Goal: Task Accomplishment & Management: Complete application form

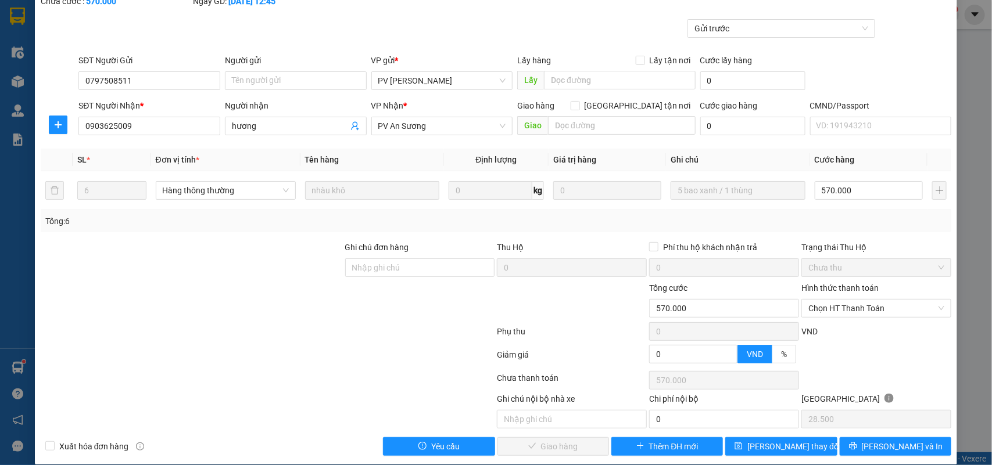
scroll to position [73, 0]
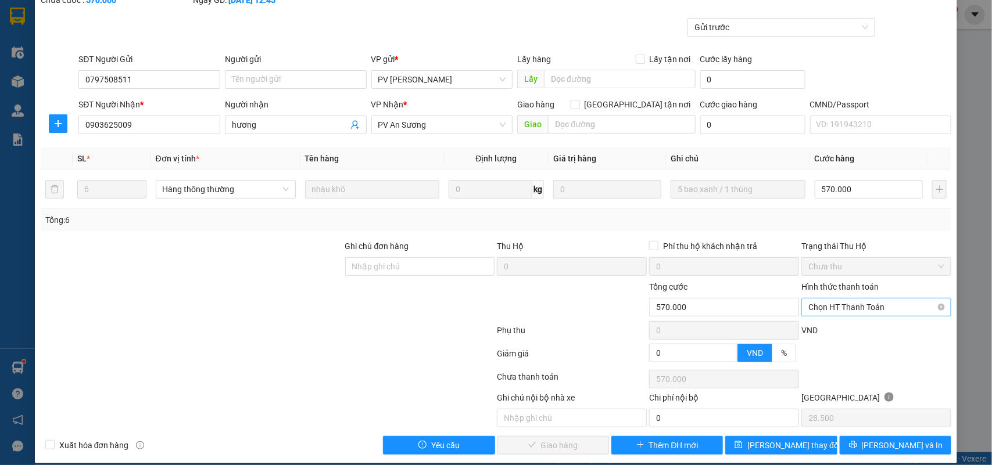
click at [408, 256] on span "Chọn HT Thanh Toán" at bounding box center [876, 307] width 136 height 17
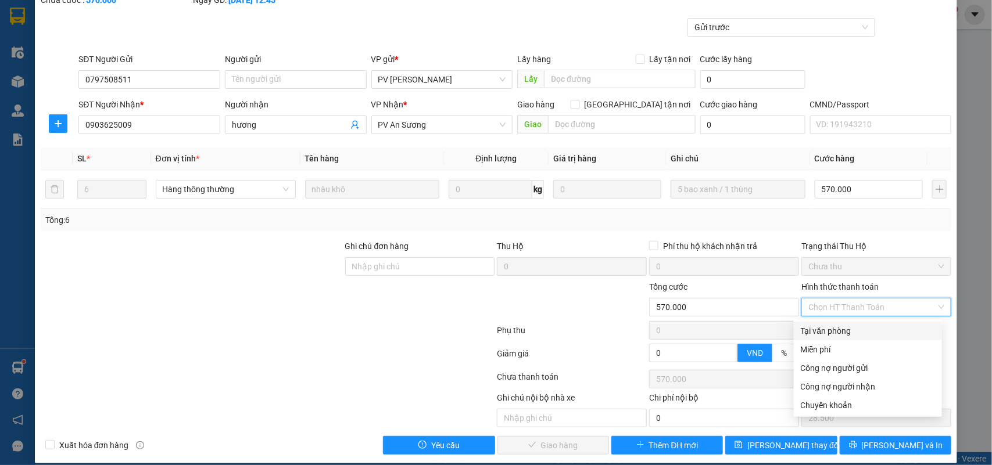
click at [408, 256] on div "Tại văn phòng" at bounding box center [868, 331] width 134 height 13
type input "0"
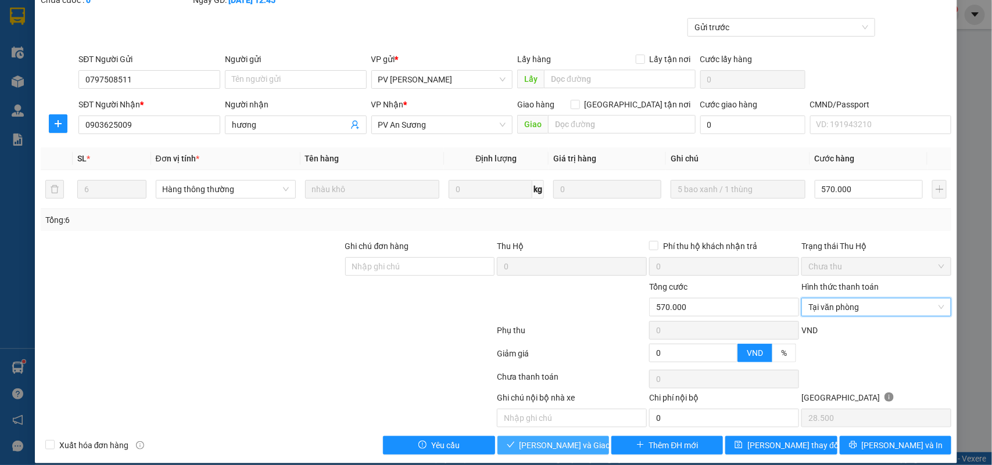
click at [408, 256] on button "[PERSON_NAME] và Giao hàng" at bounding box center [553, 445] width 112 height 19
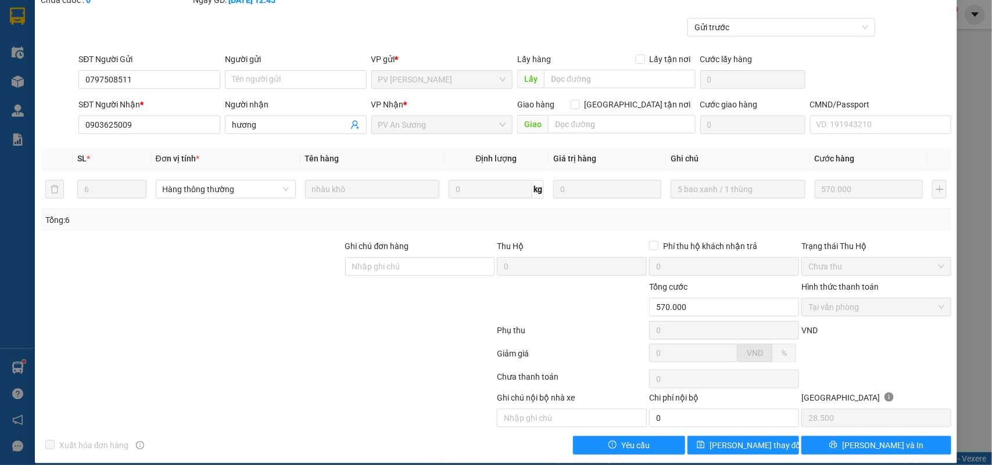
scroll to position [0, 0]
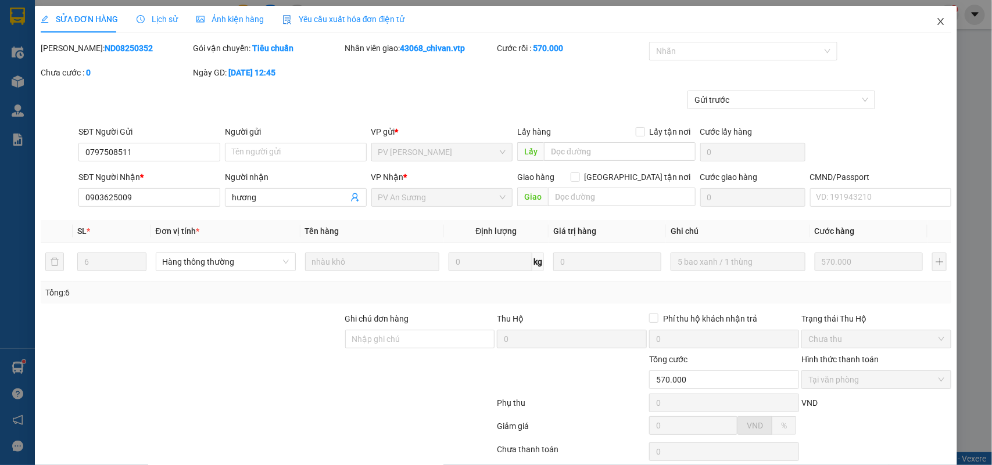
click at [408, 25] on icon "close" at bounding box center [940, 21] width 9 height 9
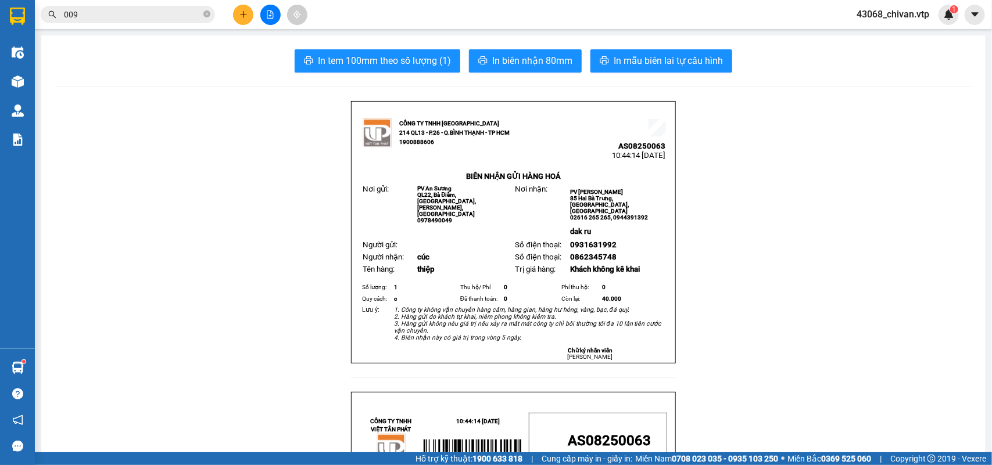
click at [171, 15] on input "009" at bounding box center [132, 14] width 137 height 13
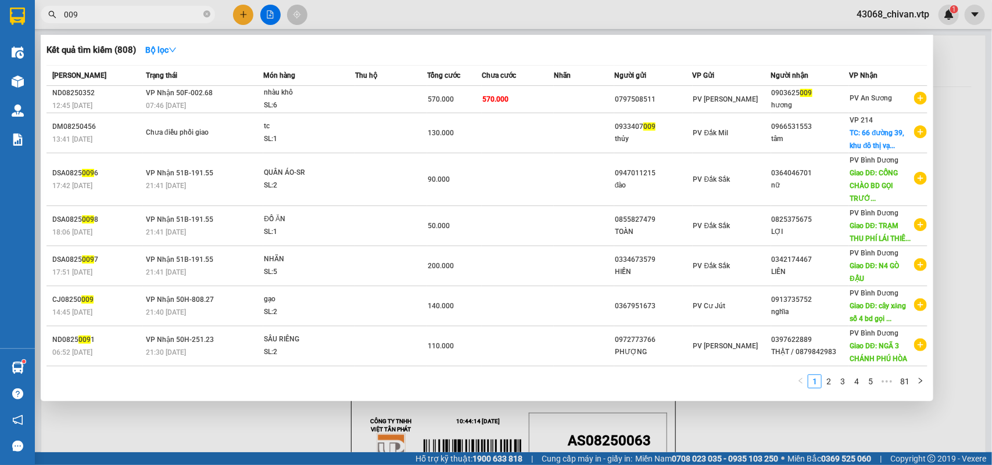
click at [225, 12] on div "009" at bounding box center [113, 14] width 227 height 17
click at [235, 15] on div at bounding box center [496, 232] width 992 height 465
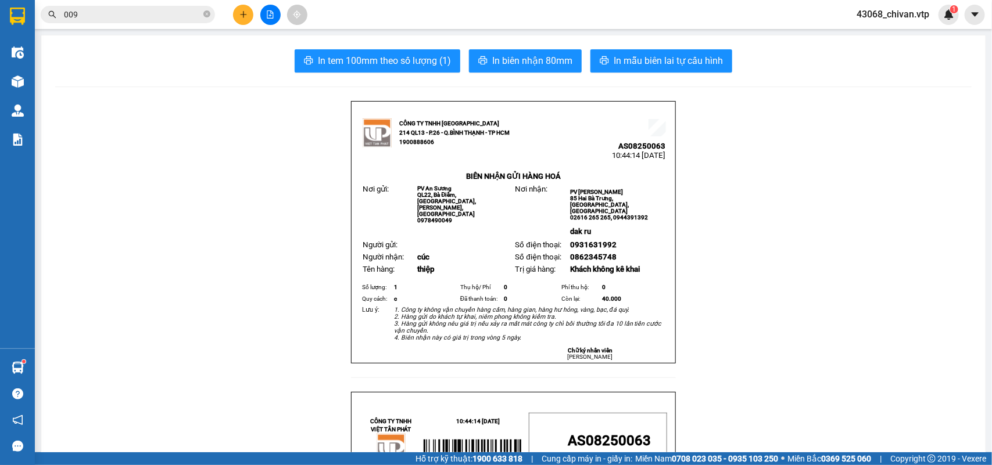
click at [243, 15] on icon "plus" at bounding box center [243, 14] width 6 height 1
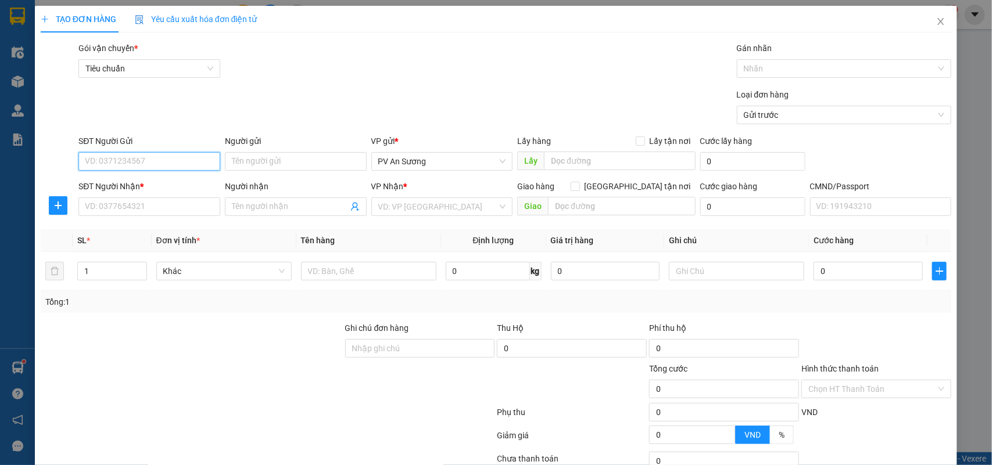
click at [178, 163] on input "SĐT Người Gửi" at bounding box center [149, 161] width 142 height 19
type input "0973516086"
click at [175, 202] on input "SĐT Người Nhận *" at bounding box center [149, 207] width 142 height 19
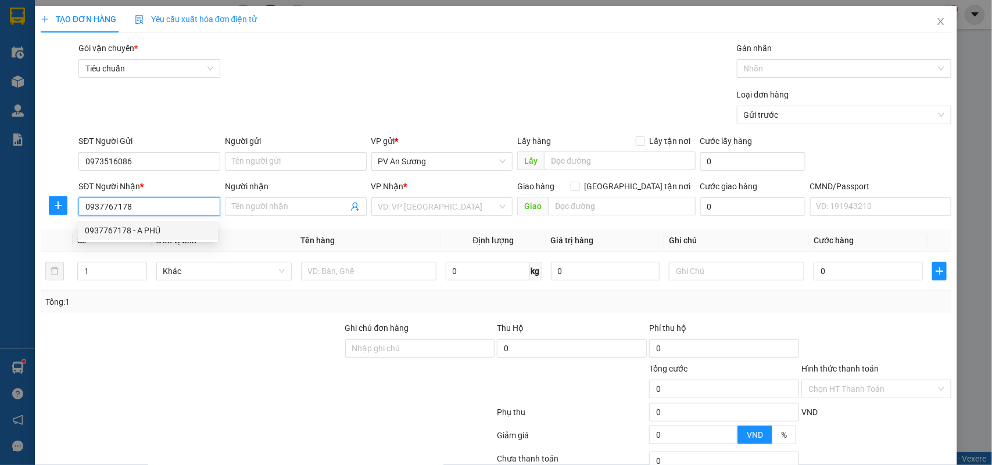
type input "0937767178"
type input "A PHÚ"
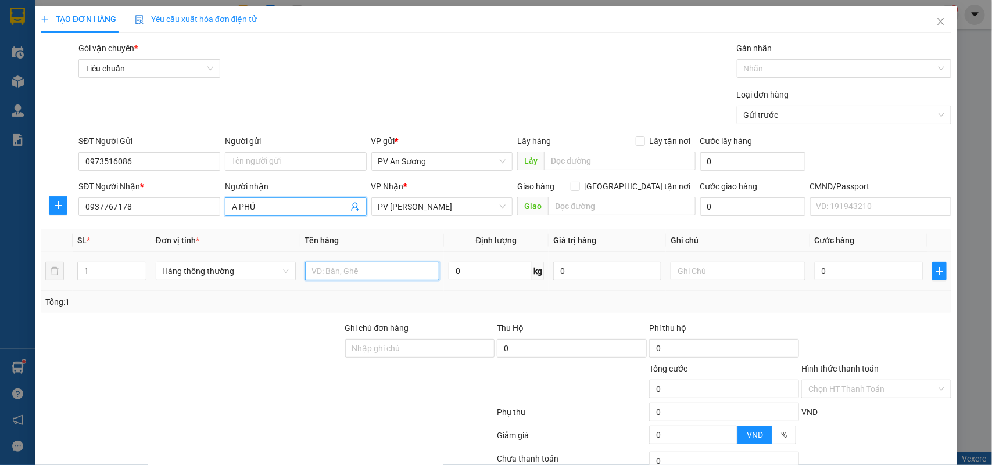
click at [408, 256] on input "text" at bounding box center [372, 271] width 134 height 19
click at [408, 212] on input "text" at bounding box center [622, 206] width 148 height 19
type input "dak nang"
click at [360, 256] on input "text" at bounding box center [372, 271] width 134 height 19
type input "máy hàn"
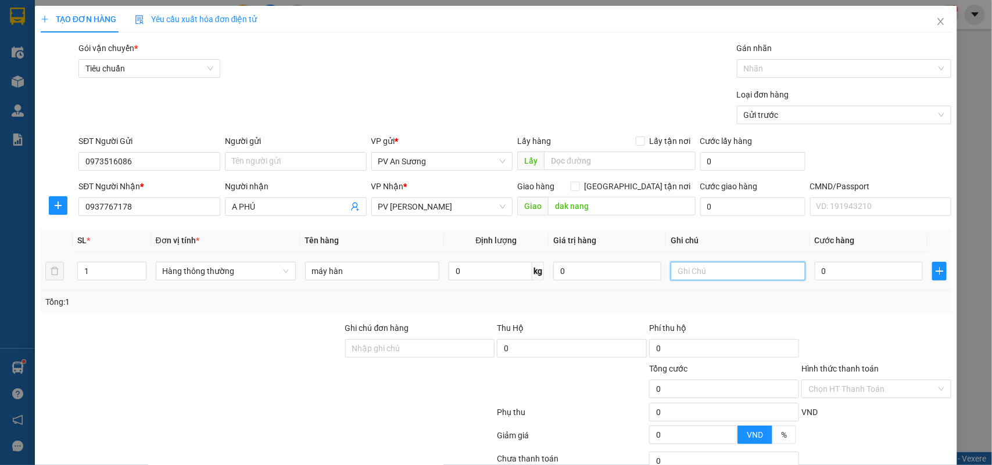
click at [408, 256] on input "text" at bounding box center [737, 271] width 134 height 19
type input "máy"
click at [408, 256] on input "0" at bounding box center [868, 271] width 108 height 19
type input "2"
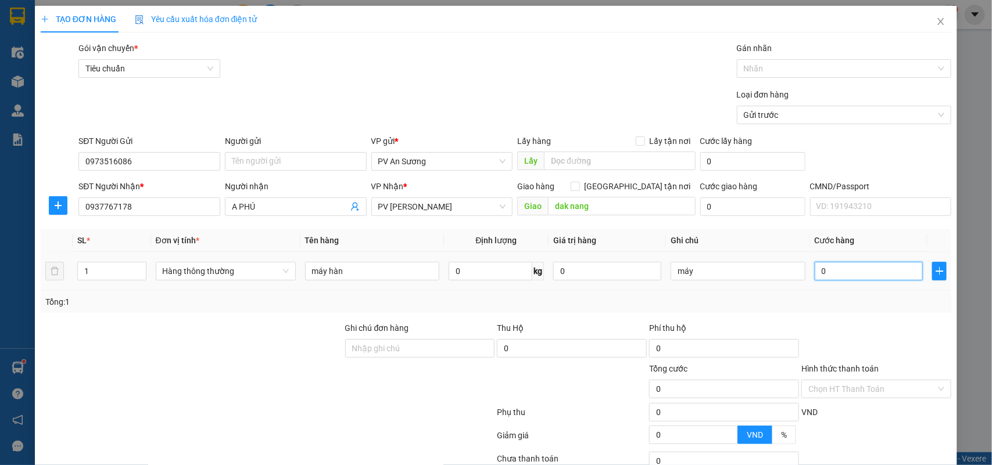
type input "2"
type input "20"
type input "200"
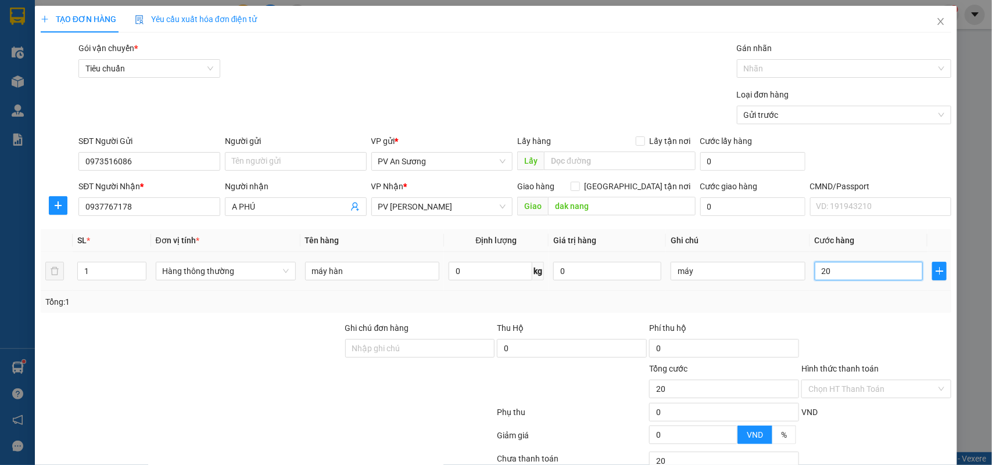
type input "200"
type input "2.000"
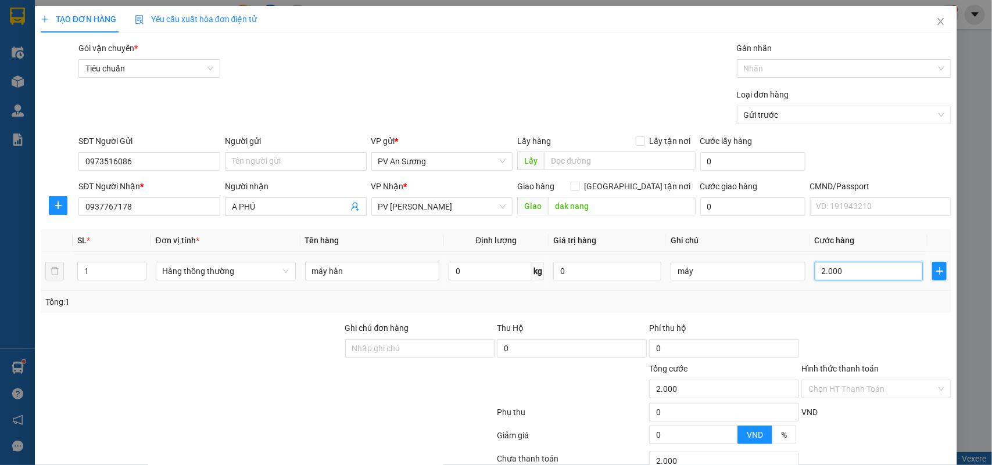
type input "20.000"
type input "200.000"
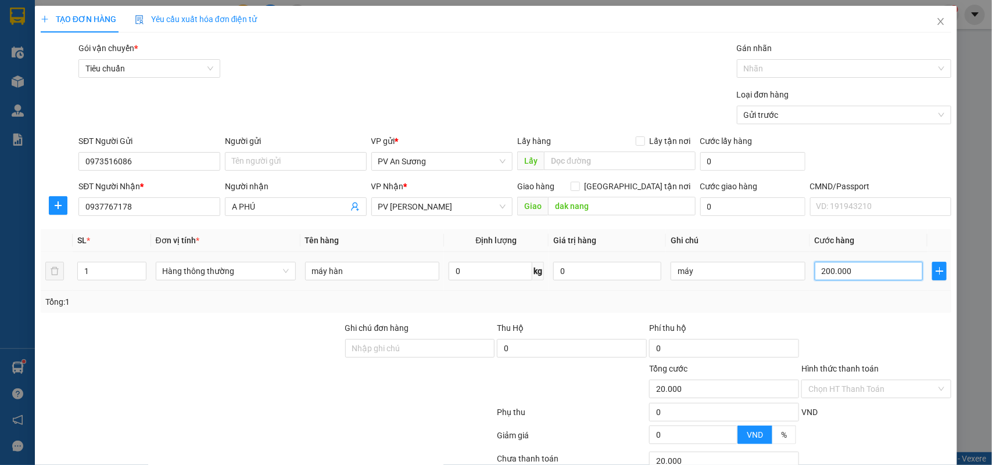
type input "200.000"
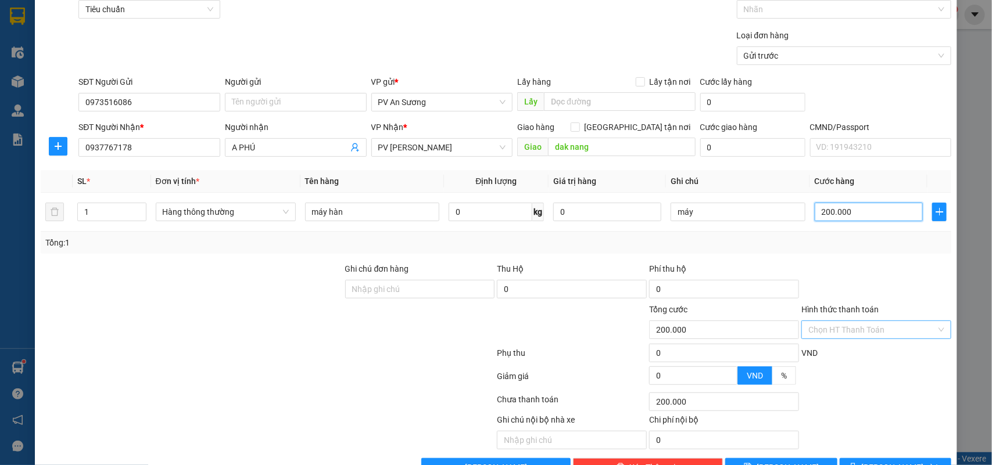
scroll to position [95, 0]
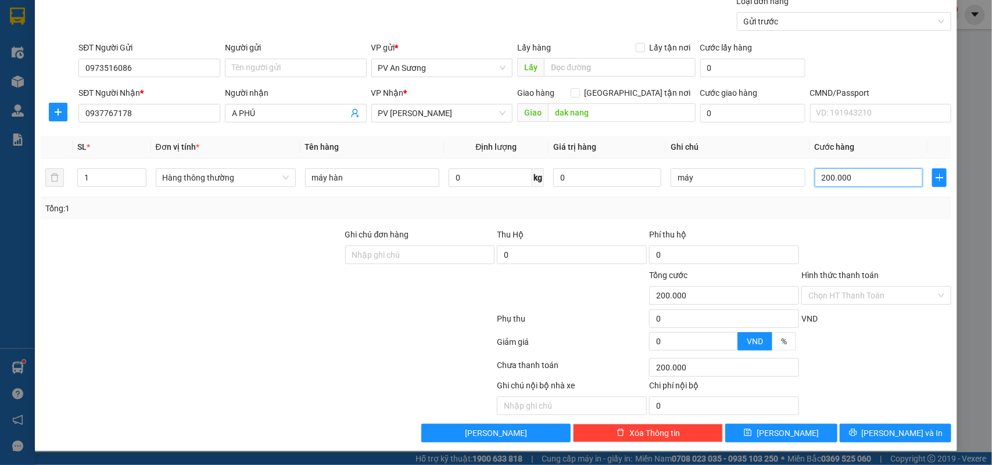
type input "200.000"
click at [408, 256] on div "Transit Pickup Surcharge Ids Transit Deliver Surcharge Ids Transit Deliver Surc…" at bounding box center [496, 195] width 911 height 494
click at [408, 256] on span "[PERSON_NAME] và In" at bounding box center [902, 433] width 81 height 13
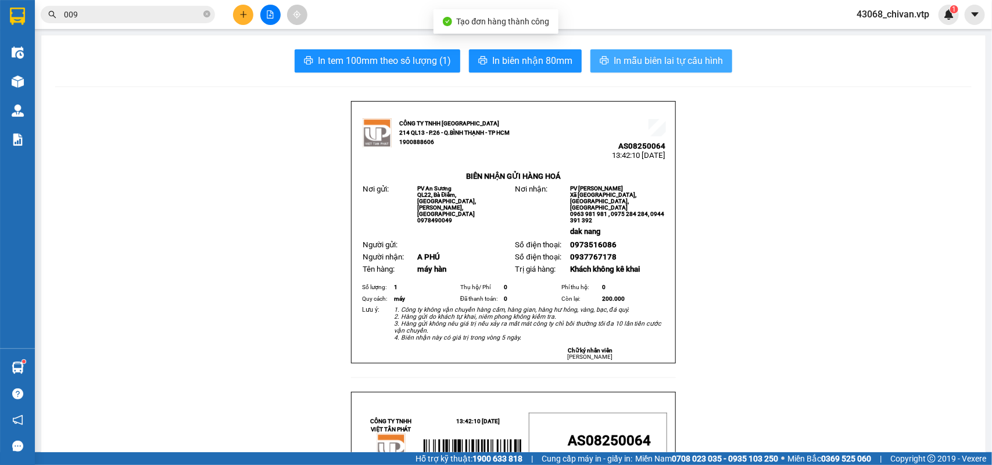
click at [408, 59] on span "In mẫu biên lai tự cấu hình" at bounding box center [667, 60] width 109 height 15
